Goal: Information Seeking & Learning: Learn about a topic

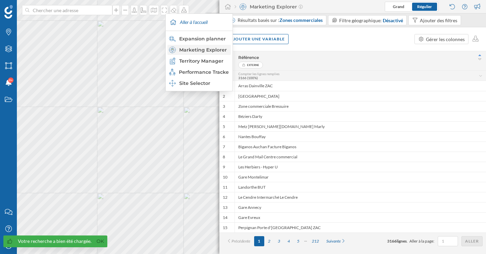
click at [196, 51] on div "Marketing Explorer" at bounding box center [198, 50] width 59 height 7
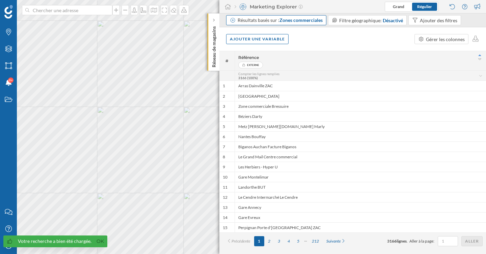
click at [261, 20] on div "Résultats basés sur : Zones commerciales" at bounding box center [280, 20] width 85 height 7
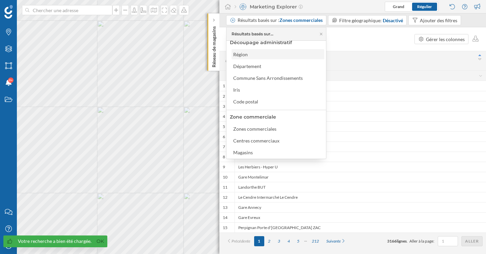
scroll to position [33, 0]
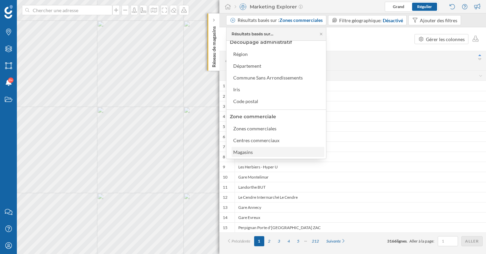
click at [278, 151] on div "Magasins" at bounding box center [277, 152] width 89 height 7
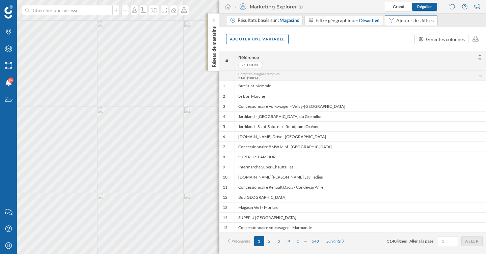
click at [414, 20] on div "Ajouter des filtres" at bounding box center [414, 20] width 37 height 7
click at [407, 49] on span "Référence" at bounding box center [405, 47] width 38 height 7
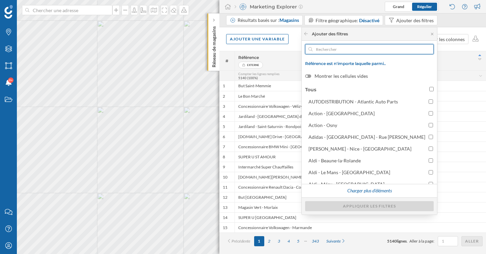
click at [380, 52] on input "text" at bounding box center [370, 49] width 114 height 10
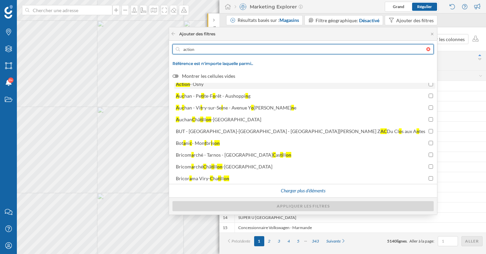
scroll to position [30, 0]
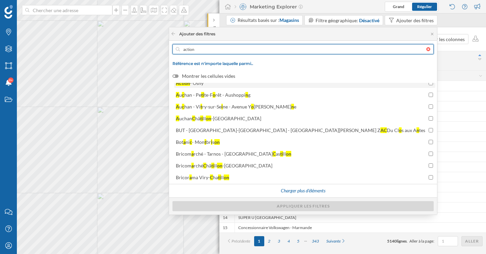
type input "action"
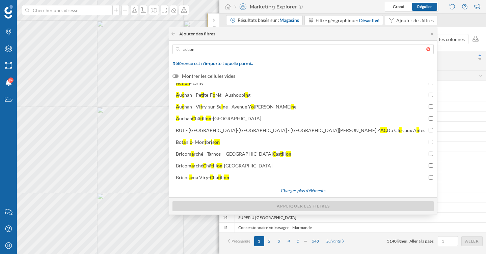
click at [329, 188] on div "Charger plus d'éléments" at bounding box center [302, 191] width 53 height 10
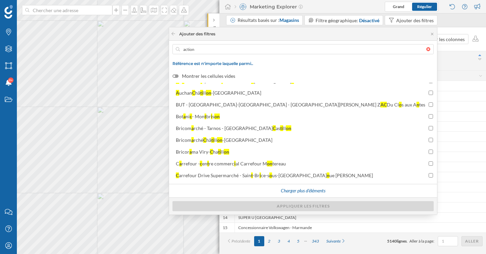
scroll to position [0, 0]
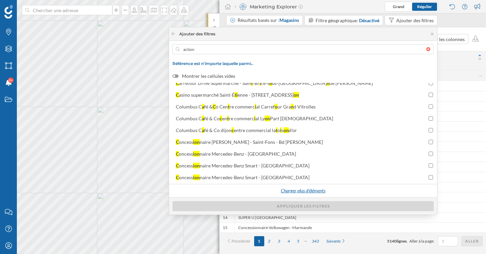
click at [329, 193] on div "Charger plus d'éléments" at bounding box center [302, 191] width 53 height 10
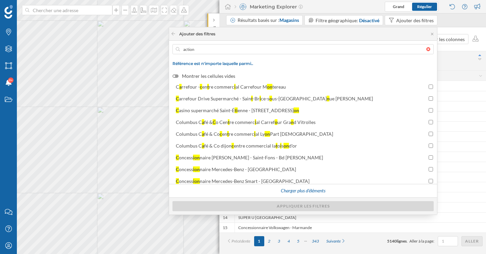
scroll to position [267, 0]
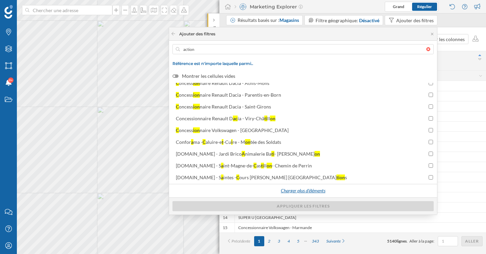
click at [329, 192] on div "Charger plus d'éléments" at bounding box center [302, 191] width 53 height 10
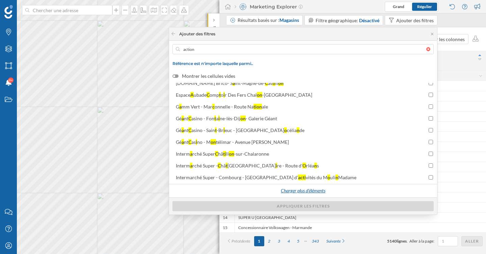
click at [329, 190] on div "Charger plus d'éléments" at bounding box center [302, 191] width 53 height 10
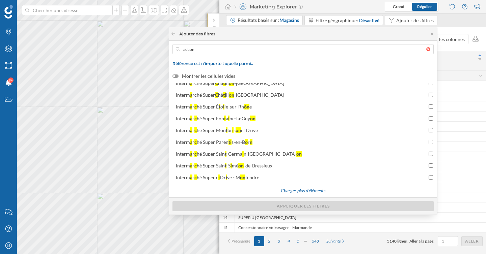
click at [329, 191] on div "Charger plus d'éléments" at bounding box center [302, 191] width 53 height 10
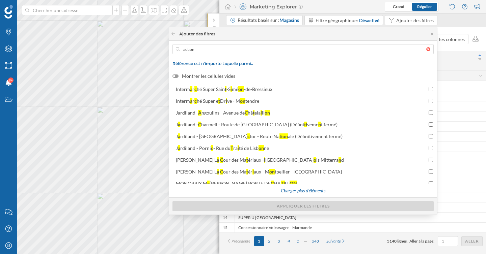
scroll to position [621, 0]
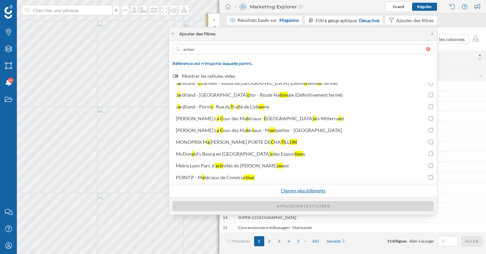
click at [329, 193] on div "Charger plus d'éléments" at bounding box center [302, 191] width 53 height 10
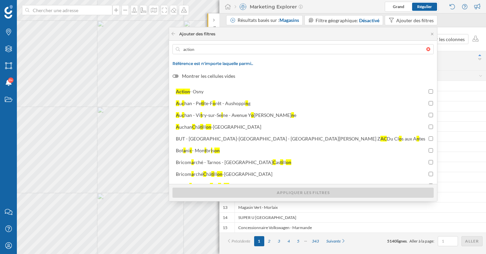
scroll to position [0, 0]
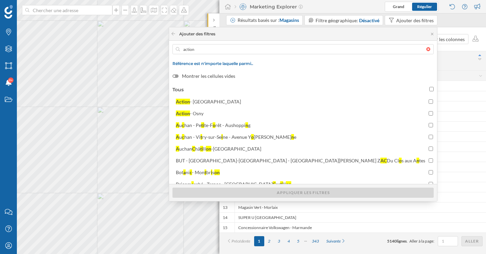
click at [313, 64] on span "Référence est n'importe laquelle parmi.." at bounding box center [302, 63] width 261 height 5
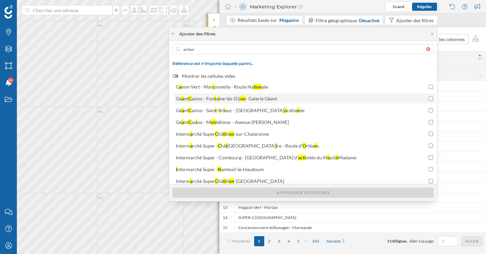
scroll to position [386, 0]
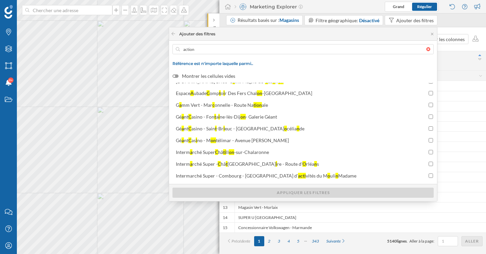
click at [454, 56] on span "Référence" at bounding box center [351, 57] width 227 height 5
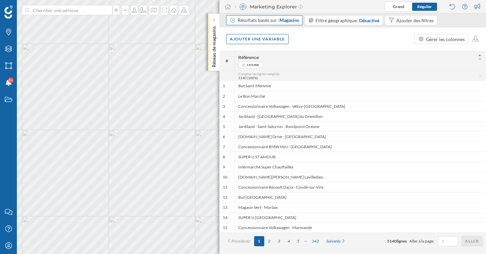
click at [277, 21] on div "Résultats basés sur : Magasins" at bounding box center [268, 20] width 61 height 7
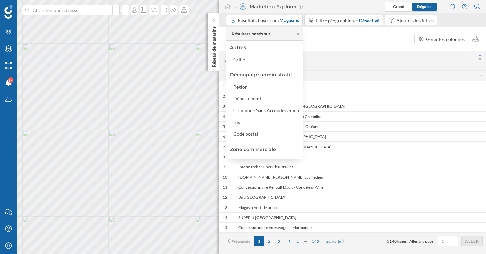
click at [402, 75] on div "Compter les lignes remplies 5140 (100%)" at bounding box center [358, 76] width 240 height 8
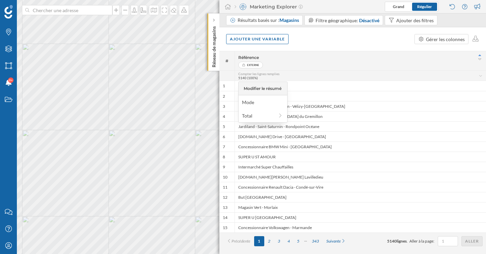
click at [379, 65] on div "Externe" at bounding box center [360, 65] width 244 height 7
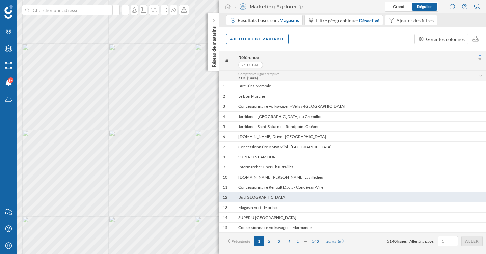
click at [287, 198] on div "But [GEOGRAPHIC_DATA]" at bounding box center [360, 197] width 251 height 10
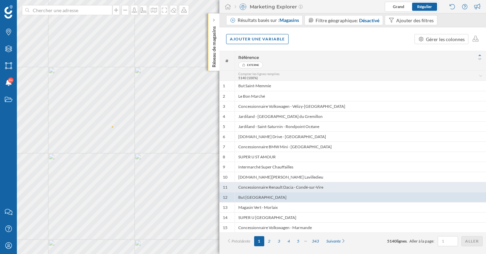
click at [283, 183] on div "Concessionnaire Renault Dacia - Condé-sur-Vire" at bounding box center [360, 187] width 251 height 10
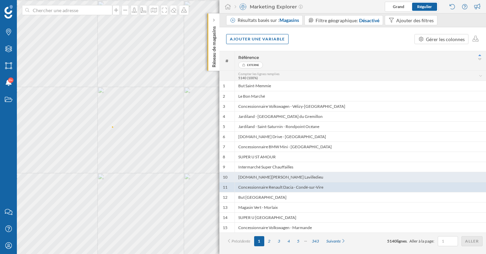
click at [279, 174] on div "[DOMAIN_NAME][PERSON_NAME] Lavilledieu" at bounding box center [360, 177] width 251 height 10
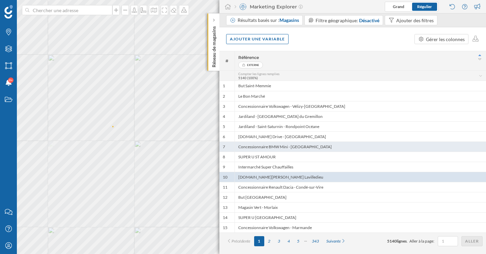
click at [277, 148] on div "Concessionnaire BMW Mini - [GEOGRAPHIC_DATA]" at bounding box center [360, 147] width 251 height 10
